Goal: Task Accomplishment & Management: Complete application form

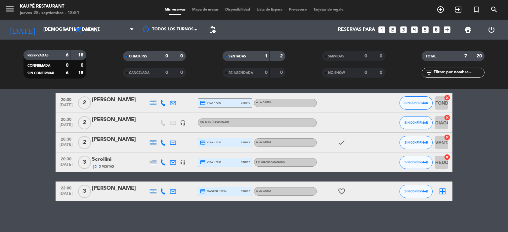
scroll to position [77, 0]
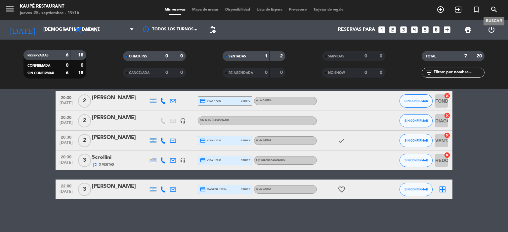
click at [492, 8] on icon "search" at bounding box center [494, 10] width 8 height 8
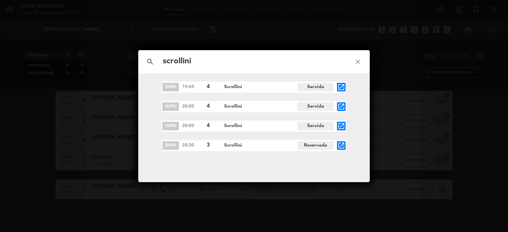
type input "scrollini"
click at [342, 86] on icon "open_in_new" at bounding box center [341, 87] width 8 height 8
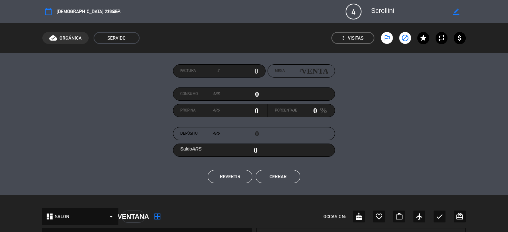
click at [49, 12] on icon "calendar_today" at bounding box center [48, 12] width 8 height 8
click at [278, 176] on button "Cerrar" at bounding box center [278, 176] width 45 height 13
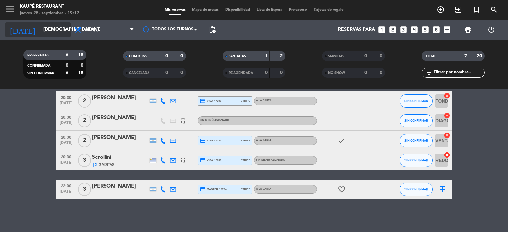
click at [40, 29] on input "[DEMOGRAPHIC_DATA] [DATE]" at bounding box center [71, 30] width 63 height 12
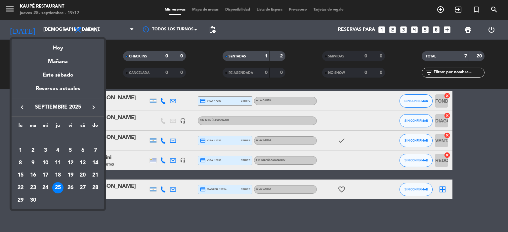
click at [23, 108] on icon "keyboard_arrow_left" at bounding box center [22, 107] width 8 height 8
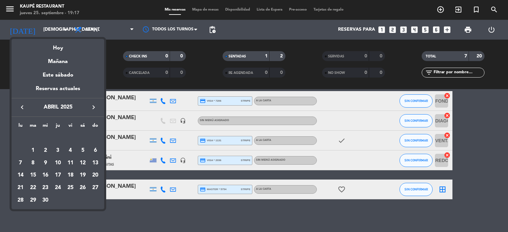
click at [23, 108] on icon "keyboard_arrow_left" at bounding box center [22, 107] width 8 height 8
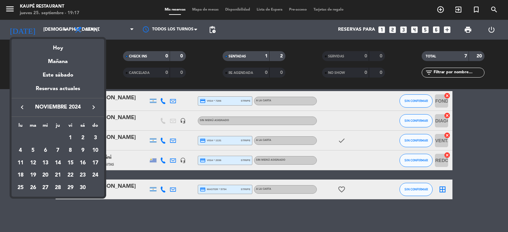
click at [23, 108] on icon "keyboard_arrow_left" at bounding box center [22, 107] width 8 height 8
click at [94, 108] on icon "keyboard_arrow_right" at bounding box center [94, 107] width 8 height 8
click at [23, 107] on icon "keyboard_arrow_left" at bounding box center [22, 107] width 8 height 8
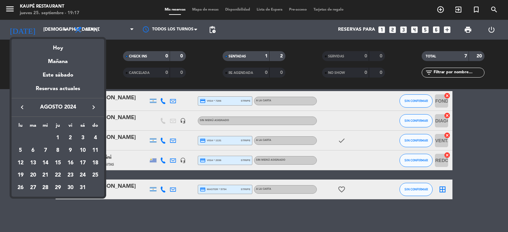
click at [23, 107] on icon "keyboard_arrow_left" at bounding box center [22, 107] width 8 height 8
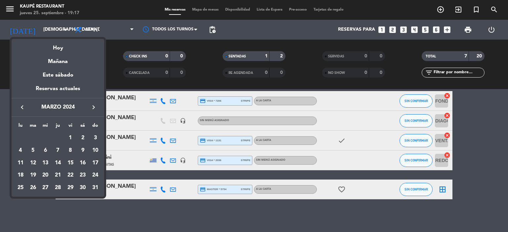
click at [23, 107] on icon "keyboard_arrow_left" at bounding box center [22, 107] width 8 height 8
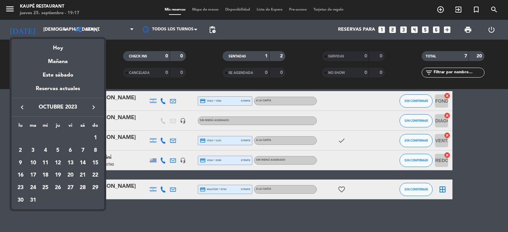
click at [23, 107] on icon "keyboard_arrow_left" at bounding box center [22, 107] width 8 height 8
click at [71, 176] on div "22" at bounding box center [70, 175] width 11 height 11
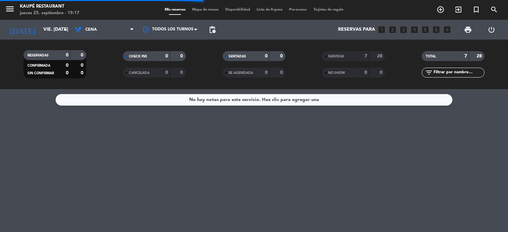
scroll to position [0, 0]
click at [352, 56] on div "SERVIDAS" at bounding box center [339, 57] width 30 height 8
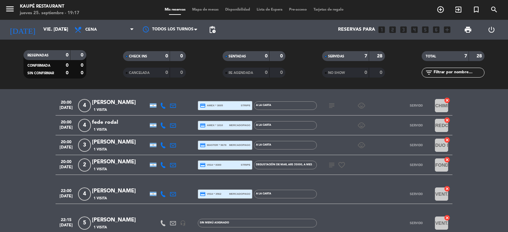
scroll to position [21, 0]
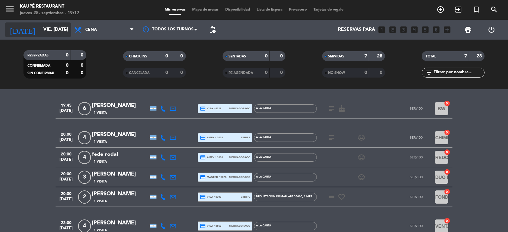
click at [40, 29] on input "vie. [DATE]" at bounding box center [71, 30] width 63 height 12
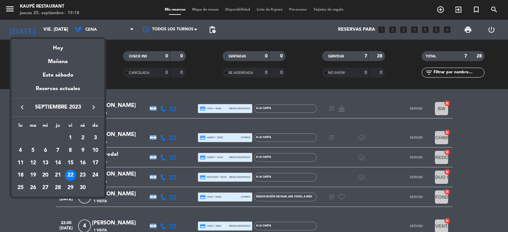
click at [22, 107] on icon "keyboard_arrow_left" at bounding box center [22, 107] width 8 height 8
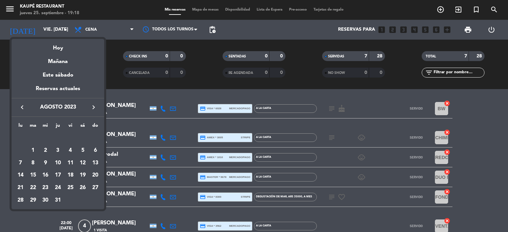
click at [22, 107] on icon "keyboard_arrow_left" at bounding box center [22, 107] width 8 height 8
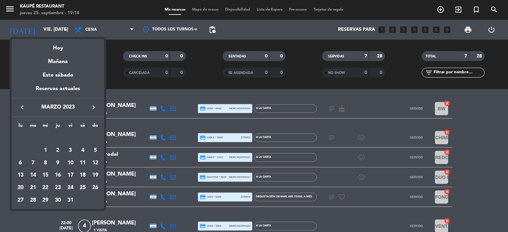
click at [22, 107] on icon "keyboard_arrow_left" at bounding box center [22, 107] width 8 height 8
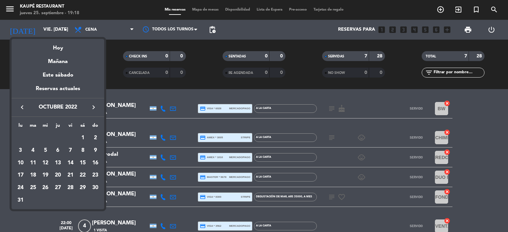
click at [22, 107] on icon "keyboard_arrow_left" at bounding box center [22, 107] width 8 height 8
click at [58, 173] on div "22" at bounding box center [57, 175] width 11 height 11
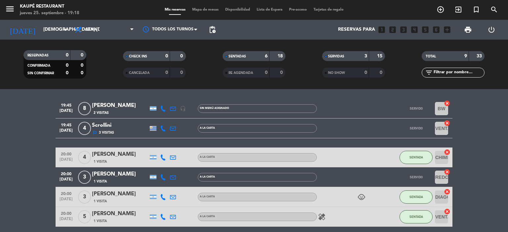
click at [110, 126] on div "Scrollini" at bounding box center [120, 125] width 56 height 9
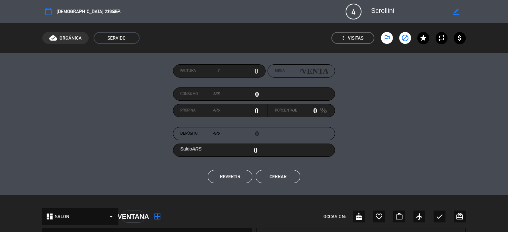
click at [278, 177] on button "Cerrar" at bounding box center [278, 176] width 45 height 13
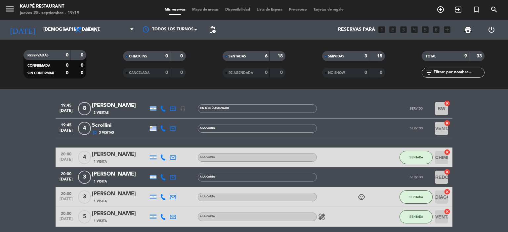
click at [173, 128] on icon at bounding box center [173, 129] width 6 height 6
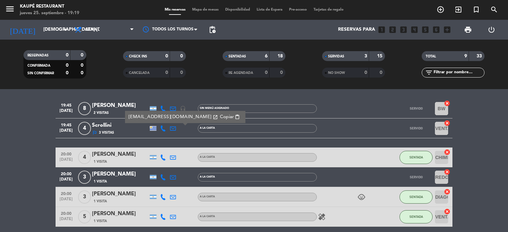
click at [3, 143] on bookings-row "19:45 [DATE] 8 [PERSON_NAME] 2 [DEMOGRAPHIC_DATA] headset_mic Sin menú asignado…" at bounding box center [254, 207] width 508 height 216
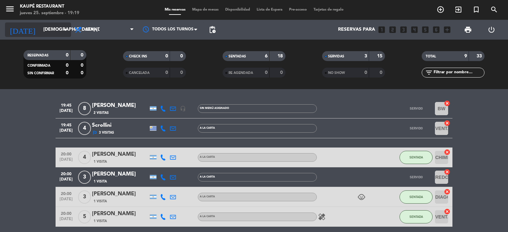
click at [40, 29] on input "[DEMOGRAPHIC_DATA] [DATE]" at bounding box center [71, 30] width 63 height 12
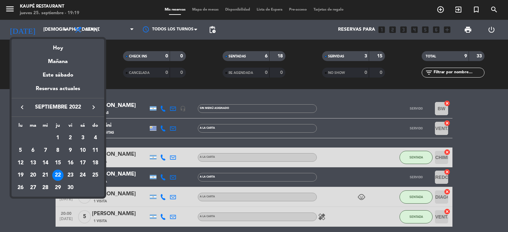
click at [4, 113] on div at bounding box center [254, 116] width 508 height 232
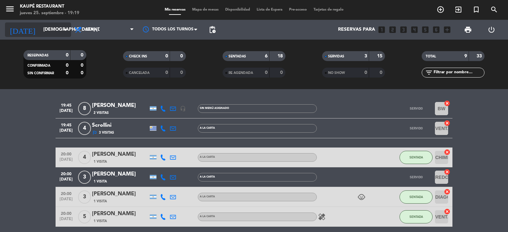
click at [45, 30] on input "[DEMOGRAPHIC_DATA] [DATE]" at bounding box center [71, 30] width 63 height 12
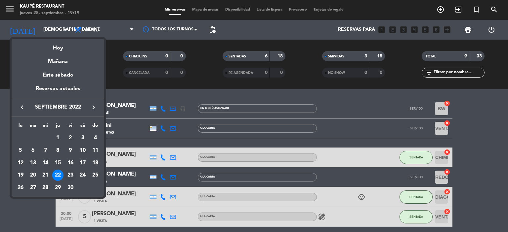
click at [70, 176] on div "23" at bounding box center [70, 175] width 11 height 11
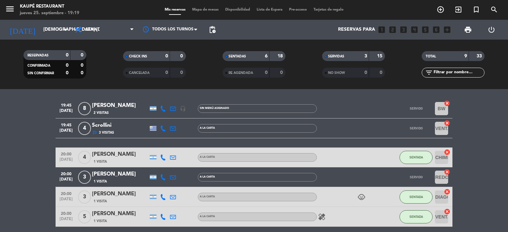
type input "vie. [DATE]"
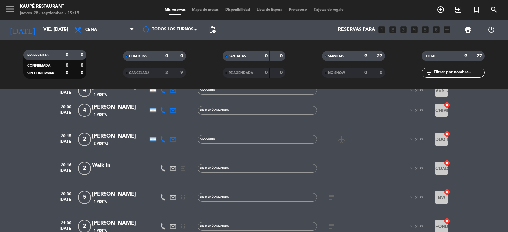
scroll to position [55, 0]
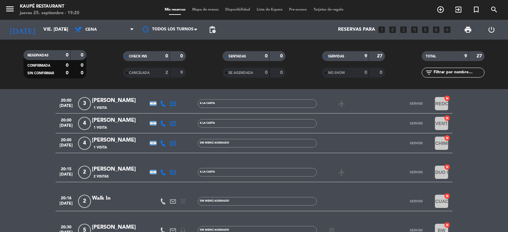
click at [172, 124] on icon at bounding box center [173, 124] width 6 height 6
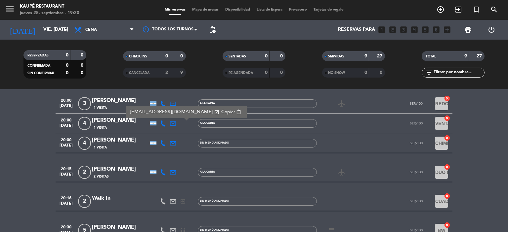
click at [0, 151] on bookings-row "19:45 [DATE] 3 [PERSON_NAME] 1 Visita A LA CARTA SERVIDO DIAGONAl cancel 20:00 …" at bounding box center [254, 182] width 508 height 234
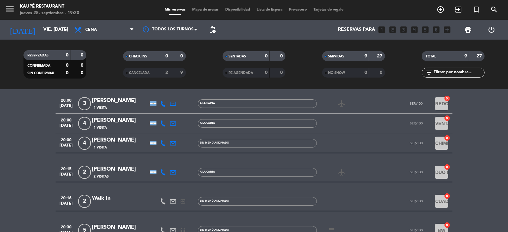
click at [344, 55] on span "SERVIDAS" at bounding box center [336, 56] width 16 height 3
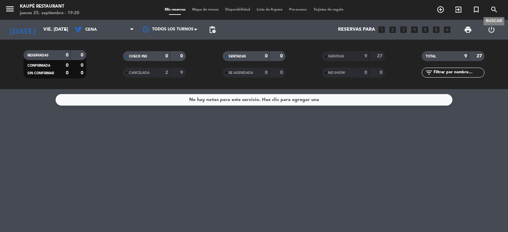
click at [493, 9] on icon "search" at bounding box center [494, 10] width 8 height 8
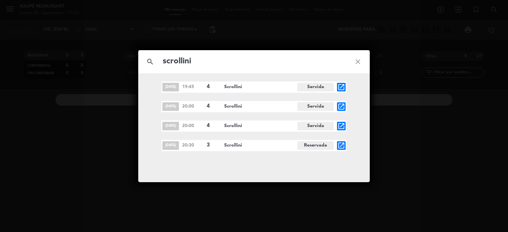
type input "scrollini"
click at [341, 105] on icon "open_in_new" at bounding box center [341, 107] width 8 height 8
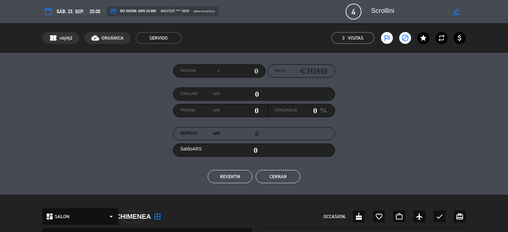
click at [282, 176] on button "Cerrar" at bounding box center [278, 176] width 45 height 13
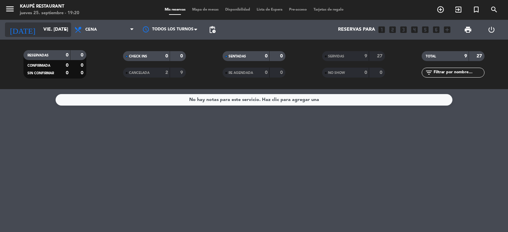
click at [41, 31] on input "vie. [DATE]" at bounding box center [71, 30] width 63 height 12
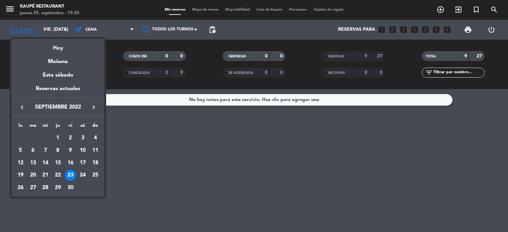
click at [93, 107] on icon "keyboard_arrow_right" at bounding box center [94, 107] width 8 height 8
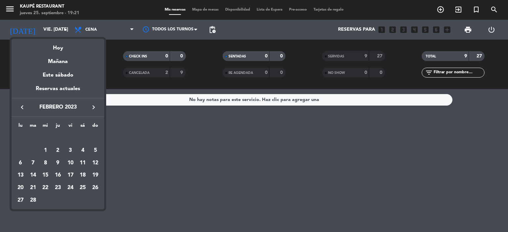
click at [93, 106] on icon "keyboard_arrow_right" at bounding box center [94, 107] width 8 height 8
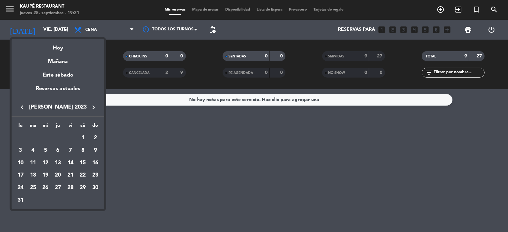
click at [93, 106] on icon "keyboard_arrow_right" at bounding box center [94, 107] width 8 height 8
click at [82, 175] on div "23" at bounding box center [82, 175] width 11 height 11
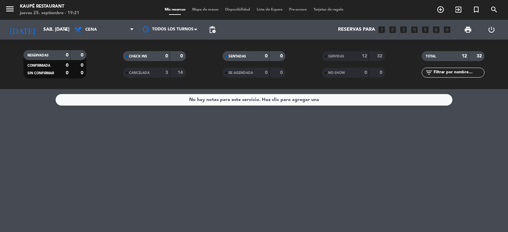
click at [337, 55] on span "SERVIDAS" at bounding box center [336, 56] width 16 height 3
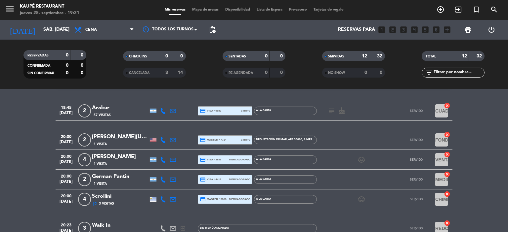
scroll to position [33, 0]
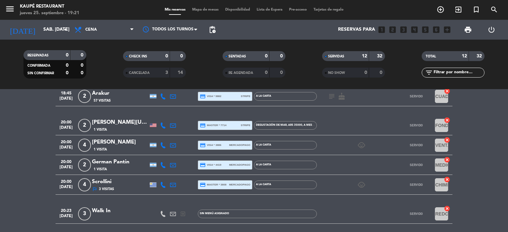
click at [360, 185] on icon "child_care" at bounding box center [361, 185] width 8 height 8
click at [106, 181] on div "Scrollini" at bounding box center [120, 182] width 56 height 9
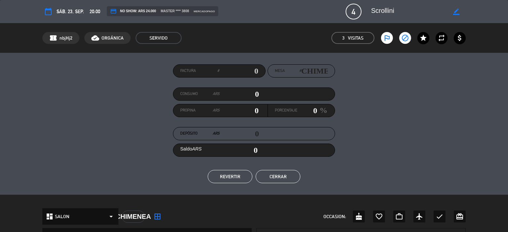
click at [285, 177] on button "Cerrar" at bounding box center [278, 176] width 45 height 13
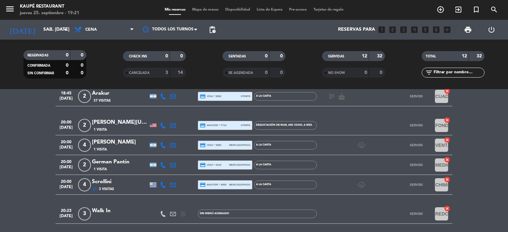
click at [341, 57] on span "SERVIDAS" at bounding box center [336, 56] width 16 height 3
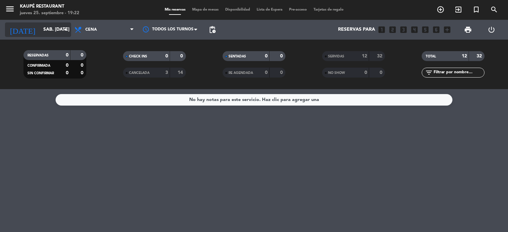
click at [40, 31] on input "sáb. [DATE]" at bounding box center [71, 30] width 63 height 12
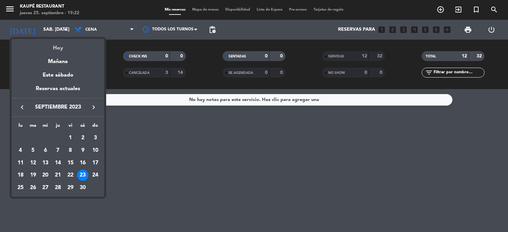
click at [61, 50] on div "Hoy" at bounding box center [58, 46] width 93 height 14
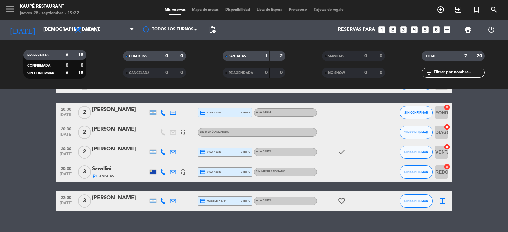
scroll to position [66, 0]
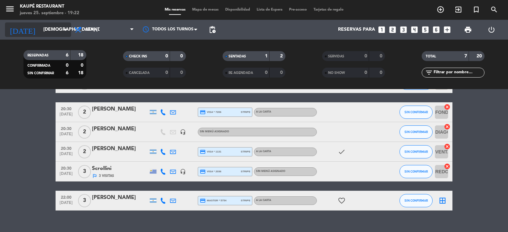
click at [41, 29] on input "[DEMOGRAPHIC_DATA] [DATE]" at bounding box center [71, 30] width 63 height 12
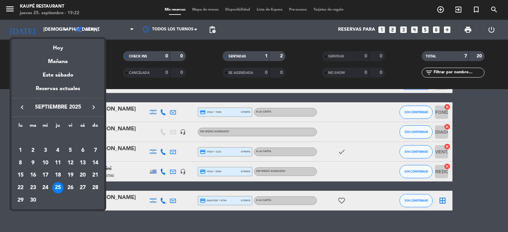
click at [21, 106] on icon "keyboard_arrow_left" at bounding box center [22, 107] width 8 height 8
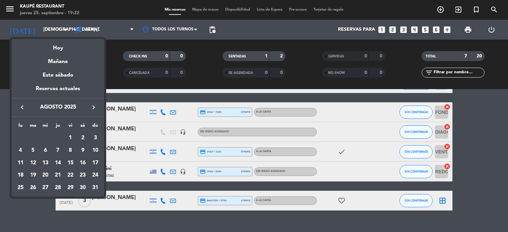
click at [21, 106] on icon "keyboard_arrow_left" at bounding box center [22, 107] width 8 height 8
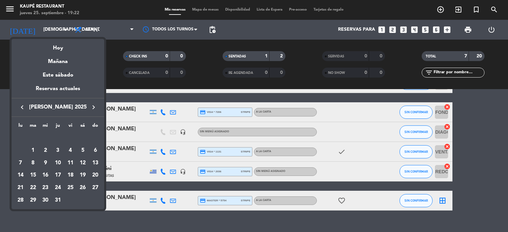
click at [21, 106] on icon "keyboard_arrow_left" at bounding box center [22, 107] width 8 height 8
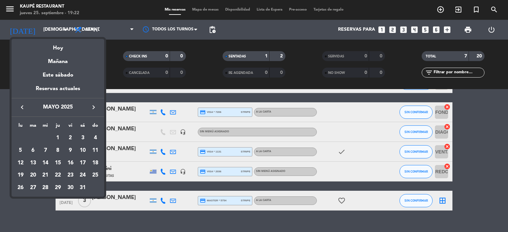
click at [21, 106] on icon "keyboard_arrow_left" at bounding box center [22, 107] width 8 height 8
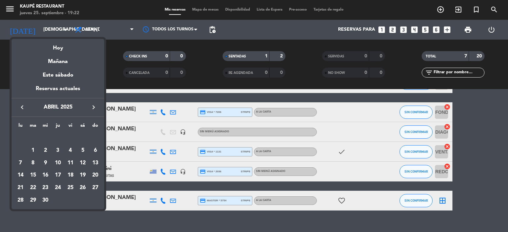
click at [21, 106] on icon "keyboard_arrow_left" at bounding box center [22, 107] width 8 height 8
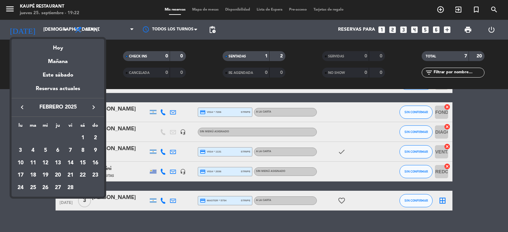
click at [21, 106] on icon "keyboard_arrow_left" at bounding box center [22, 107] width 8 height 8
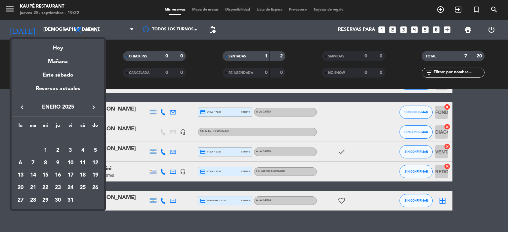
click at [21, 106] on icon "keyboard_arrow_left" at bounding box center [22, 107] width 8 height 8
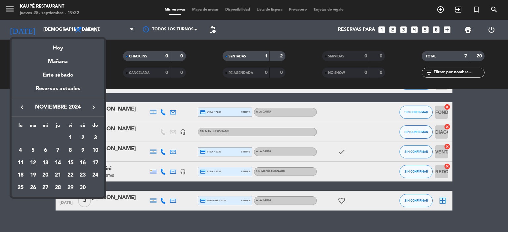
click at [21, 106] on icon "keyboard_arrow_left" at bounding box center [22, 107] width 8 height 8
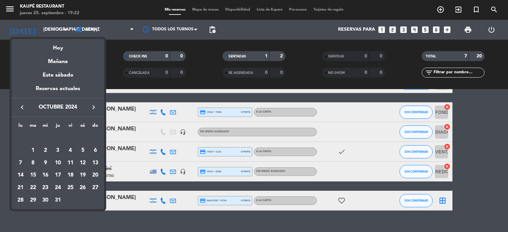
click at [21, 106] on icon "keyboard_arrow_left" at bounding box center [22, 107] width 8 height 8
click at [34, 175] on div "17" at bounding box center [32, 175] width 11 height 11
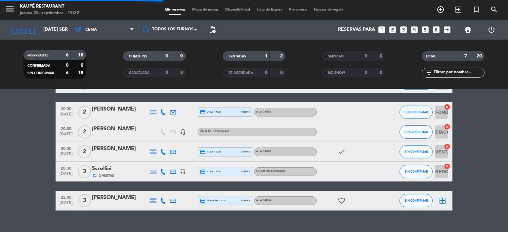
scroll to position [0, 0]
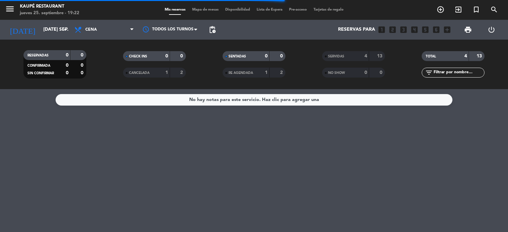
click at [338, 55] on span "SERVIDAS" at bounding box center [336, 56] width 16 height 3
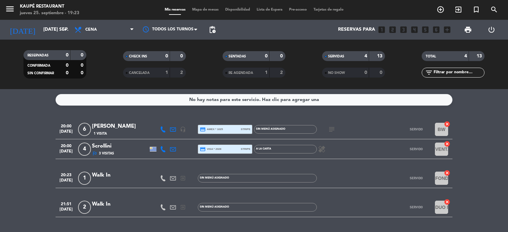
click at [105, 145] on div "Scrollini" at bounding box center [120, 146] width 56 height 9
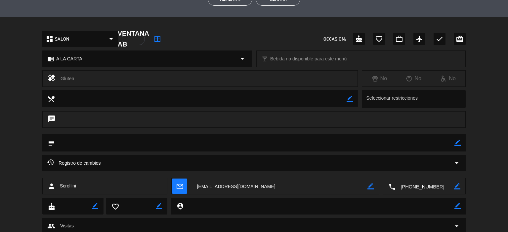
scroll to position [198, 0]
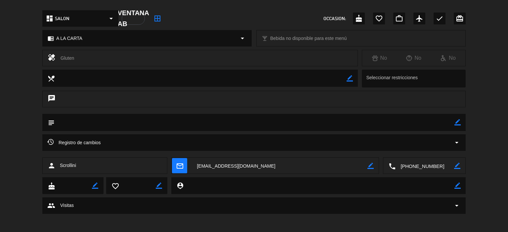
click at [456, 142] on icon "arrow_drop_down" at bounding box center [457, 143] width 8 height 8
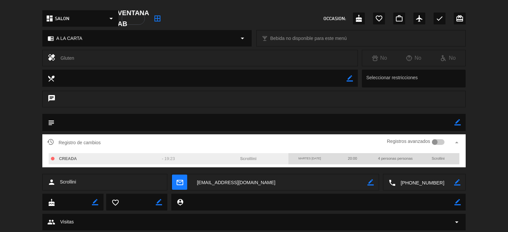
click at [442, 141] on div at bounding box center [438, 142] width 13 height 6
click at [442, 141] on div at bounding box center [442, 142] width 6 height 6
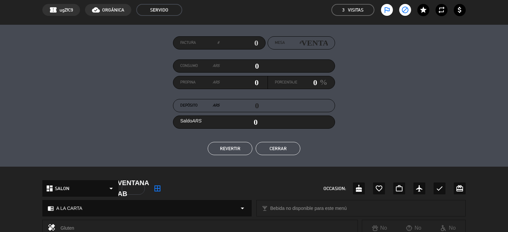
scroll to position [18, 0]
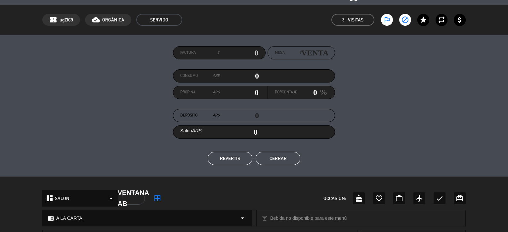
click at [290, 157] on button "Cerrar" at bounding box center [278, 158] width 45 height 13
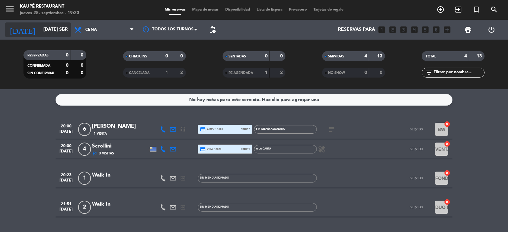
click at [42, 30] on input "[DATE] sep." at bounding box center [71, 30] width 63 height 12
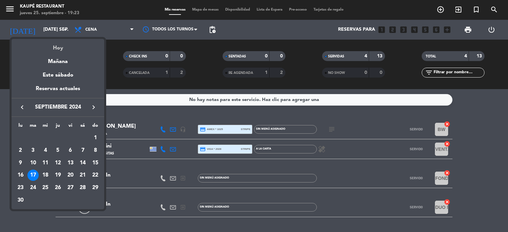
click at [56, 49] on div "Hoy" at bounding box center [58, 46] width 93 height 14
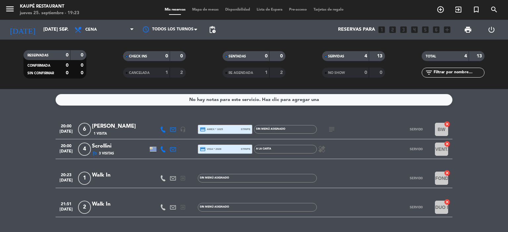
type input "[DEMOGRAPHIC_DATA] [DATE]"
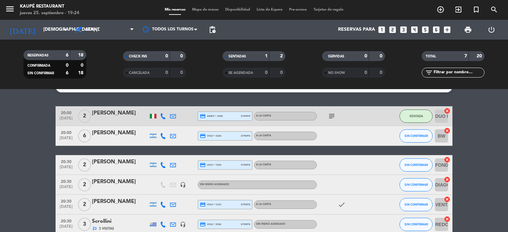
scroll to position [0, 0]
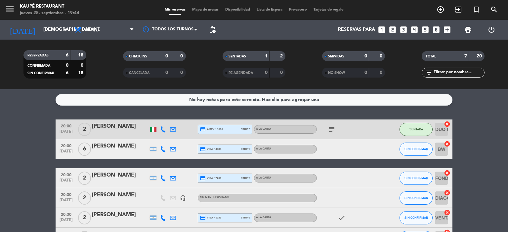
click at [393, 29] on icon "looks_two" at bounding box center [392, 29] width 9 height 9
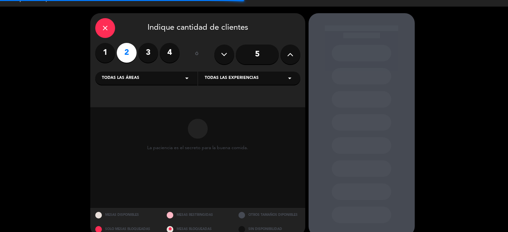
scroll to position [24, 0]
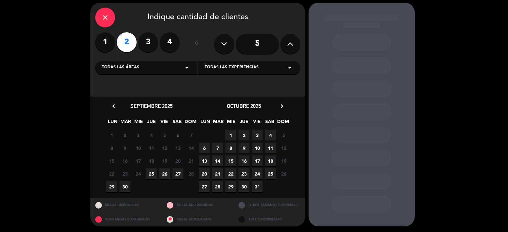
click at [153, 173] on span "25" at bounding box center [151, 174] width 11 height 11
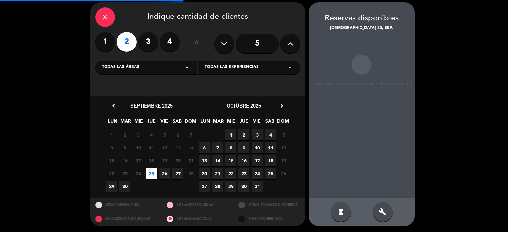
click at [379, 211] on icon "build" at bounding box center [382, 212] width 8 height 8
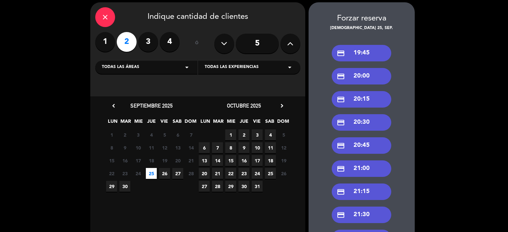
click at [360, 121] on div "credit_card 20:30" at bounding box center [361, 122] width 59 height 17
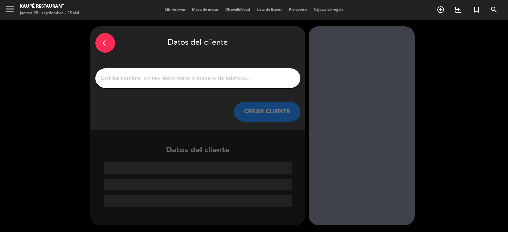
scroll to position [0, 0]
click at [213, 79] on input "1" at bounding box center [197, 78] width 195 height 9
paste input "[EMAIL_ADDRESS][DOMAIN_NAME]"
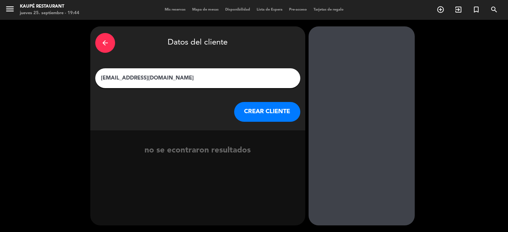
type input "[EMAIL_ADDRESS][DOMAIN_NAME]"
click at [259, 112] on button "CREAR CLIENTE" at bounding box center [267, 112] width 66 height 20
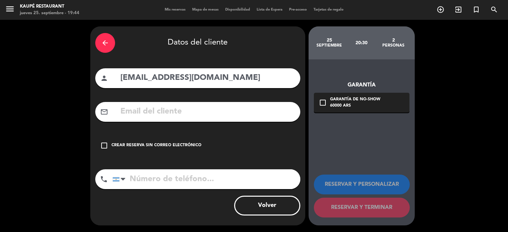
drag, startPoint x: 227, startPoint y: 79, endPoint x: 118, endPoint y: 76, distance: 108.8
click at [118, 76] on div "person [EMAIL_ADDRESS][DOMAIN_NAME]" at bounding box center [197, 78] width 205 height 20
click at [147, 107] on input "text" at bounding box center [208, 112] width 176 height 14
paste input "[EMAIL_ADDRESS][DOMAIN_NAME]"
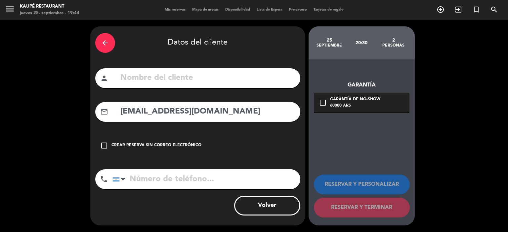
type input "[EMAIL_ADDRESS][DOMAIN_NAME]"
click at [163, 71] on div "person" at bounding box center [197, 78] width 205 height 20
click at [164, 76] on input "text" at bounding box center [208, 78] width 176 height 14
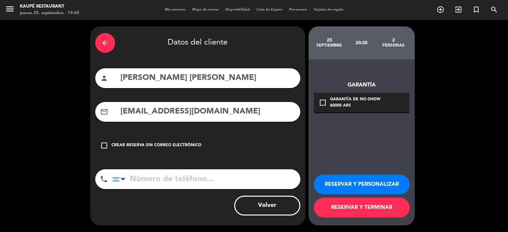
type input "[PERSON_NAME] [PERSON_NAME]"
click at [190, 175] on input "tel" at bounding box center [206, 180] width 188 height 20
click at [323, 102] on icon "check_box_outline_blank" at bounding box center [323, 103] width 8 height 8
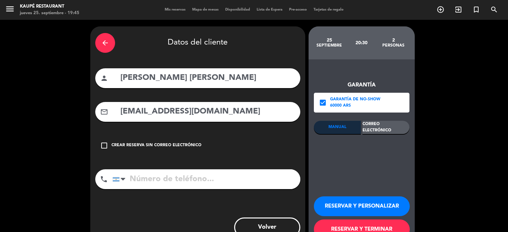
click at [391, 128] on div "Correo Electrónico" at bounding box center [385, 127] width 47 height 13
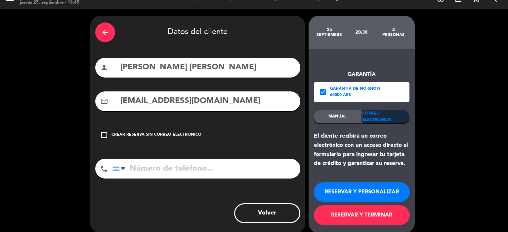
scroll to position [18, 0]
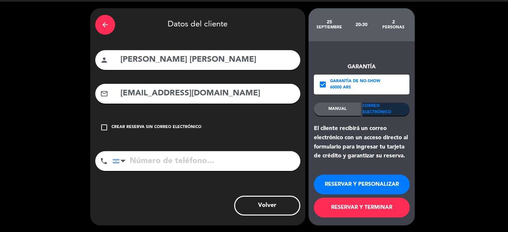
click at [195, 165] on input "tel" at bounding box center [206, 161] width 188 height 20
paste input "[PHONE_NUMBER]"
type input "[PHONE_NUMBER]"
click at [379, 207] on button "RESERVAR Y TERMINAR" at bounding box center [362, 208] width 96 height 20
